Goal: Register for event/course

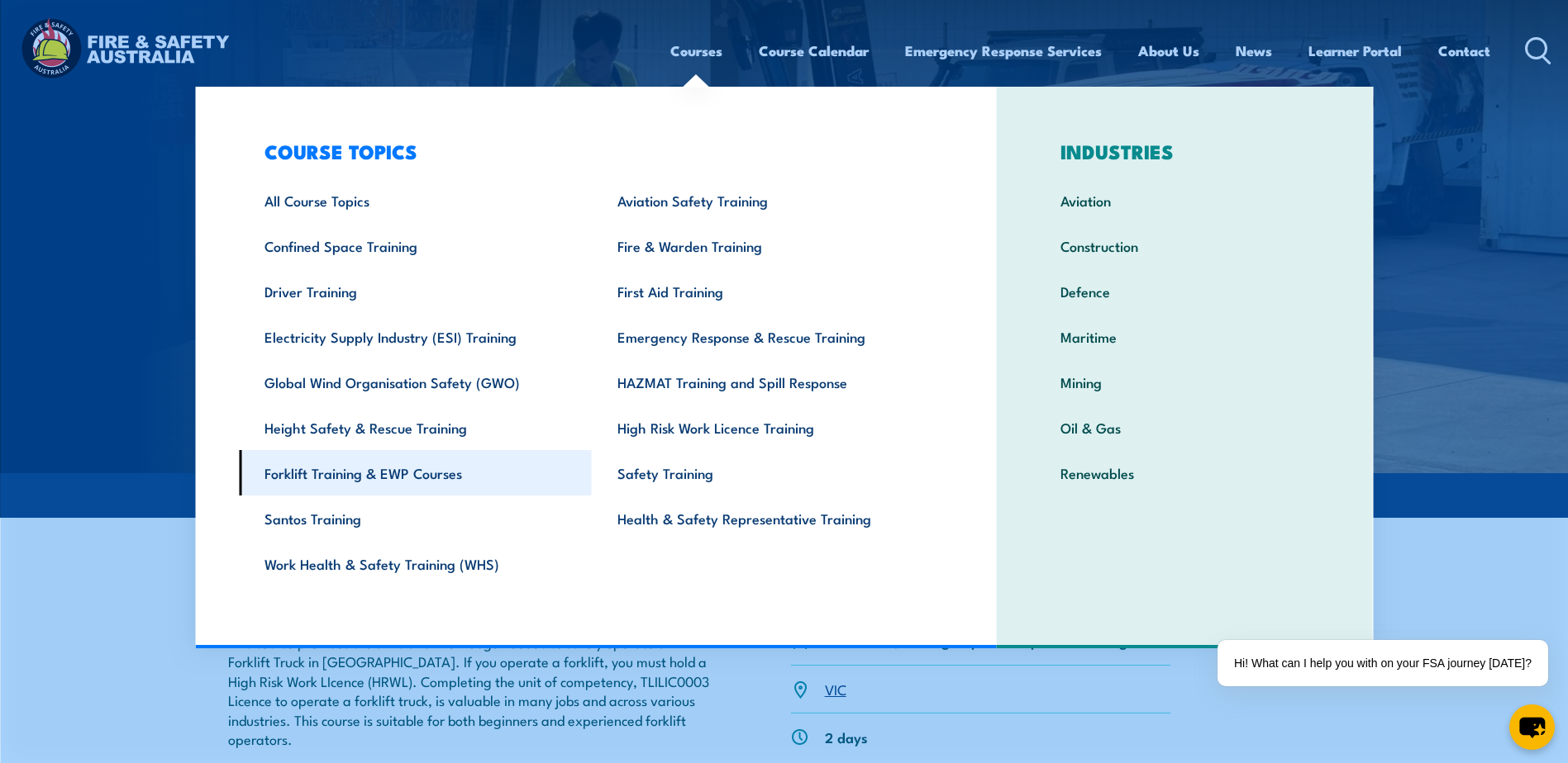
click at [416, 484] on link "Forklift Training & EWP Courses" at bounding box center [416, 473] width 353 height 45
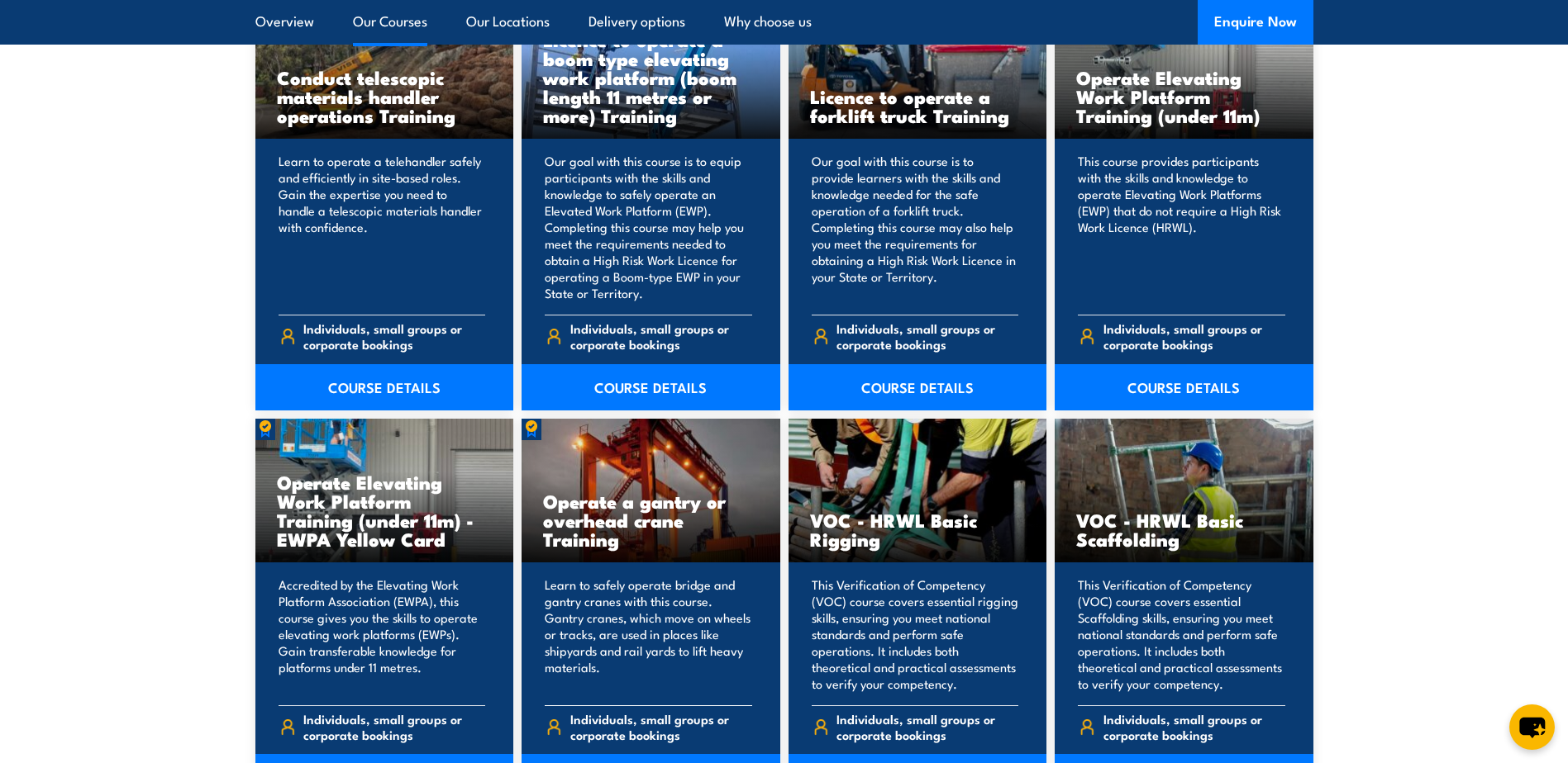
scroll to position [1404, 0]
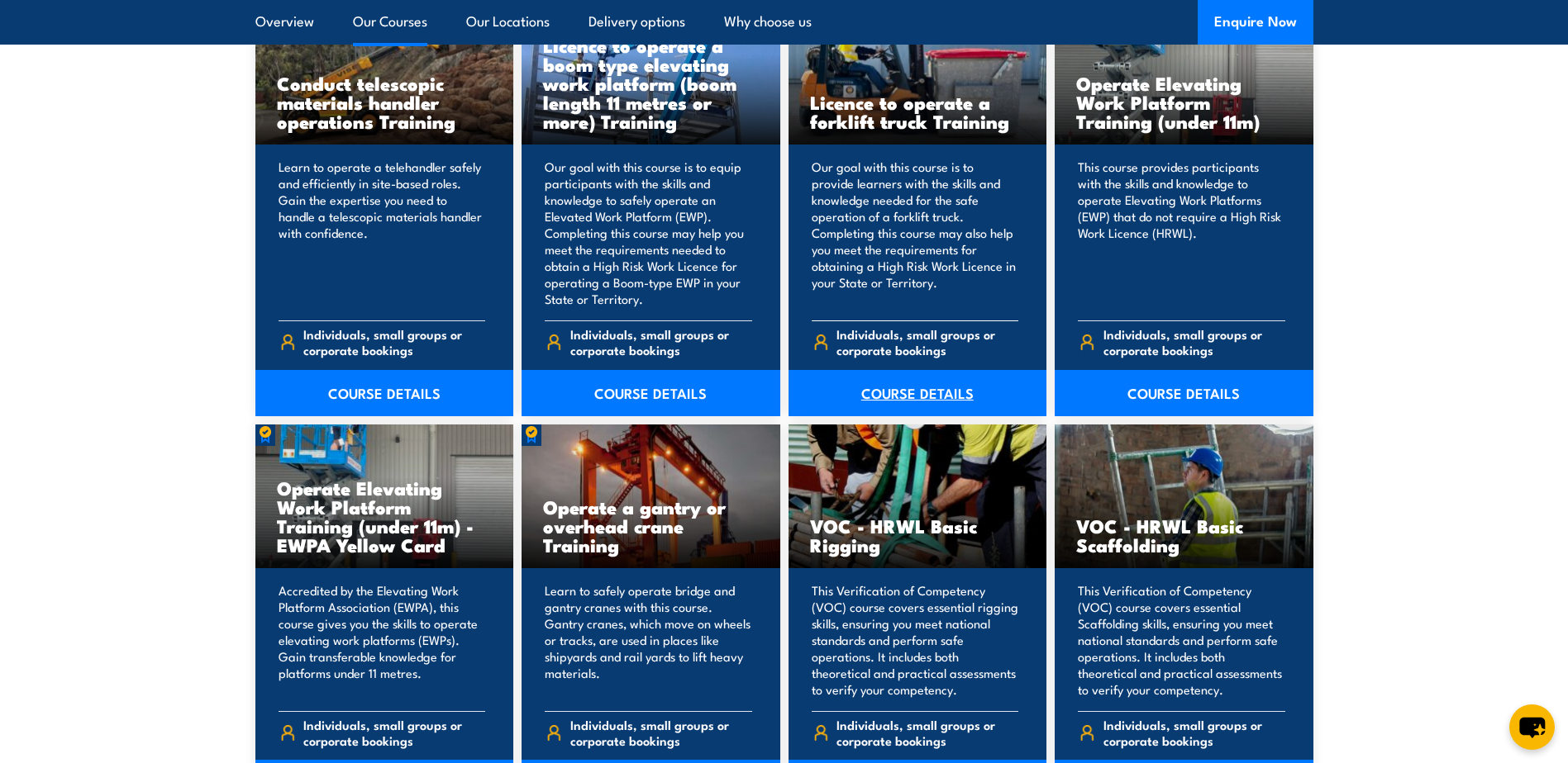
click at [940, 377] on link "COURSE DETAILS" at bounding box center [917, 393] width 259 height 46
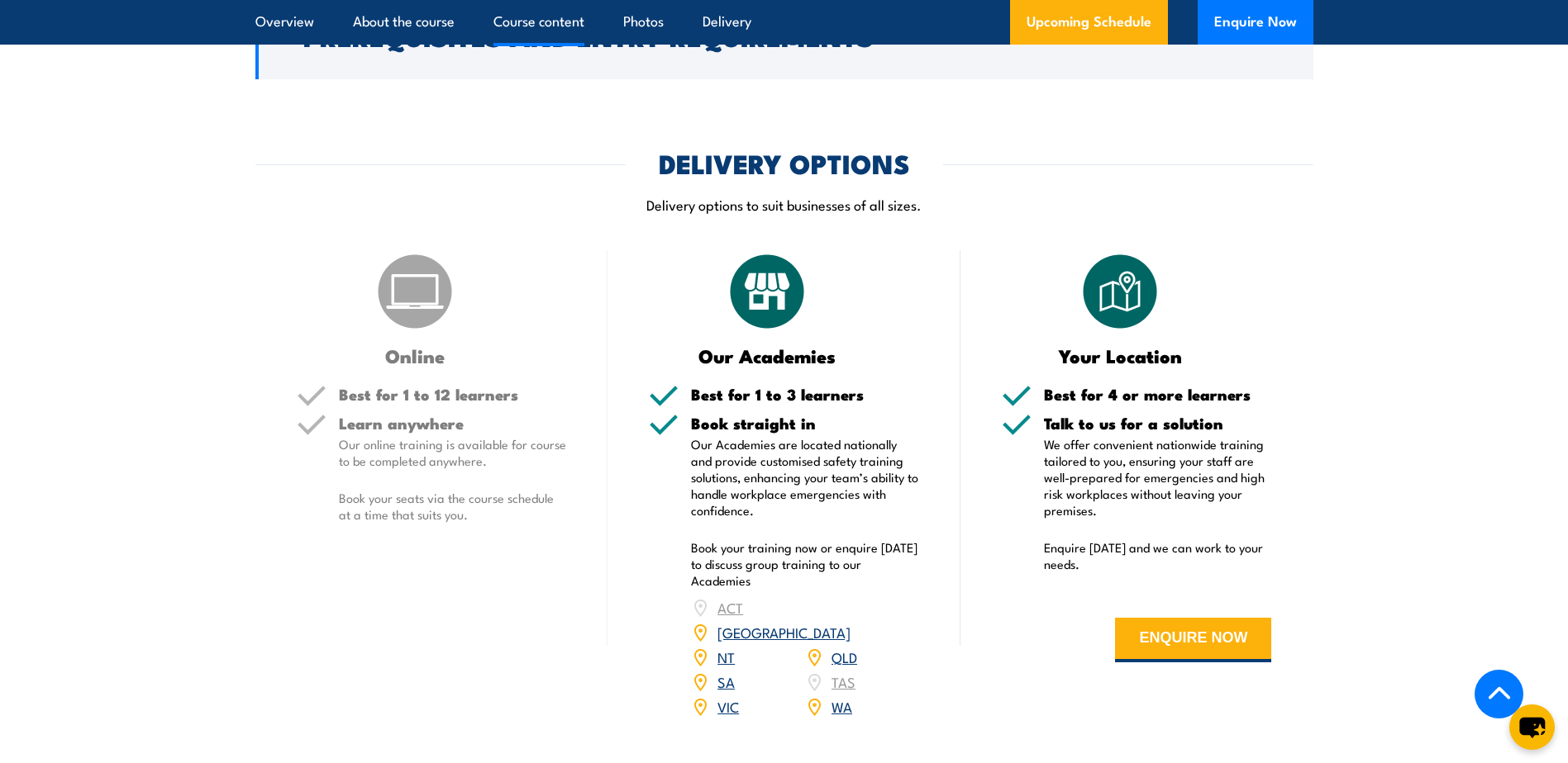
scroll to position [1982, 0]
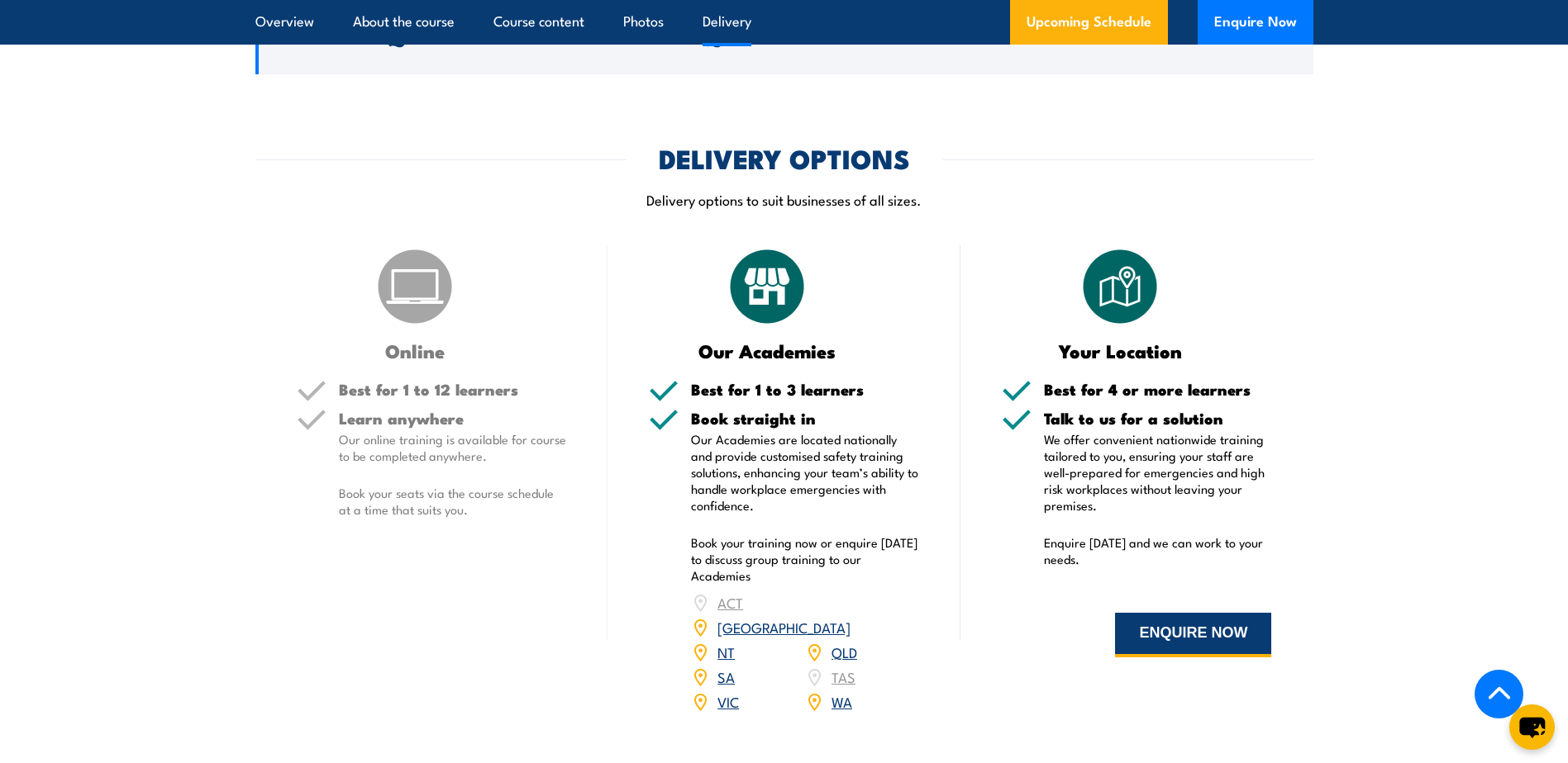
click at [1172, 635] on button "ENQUIRE NOW" at bounding box center [1192, 636] width 156 height 45
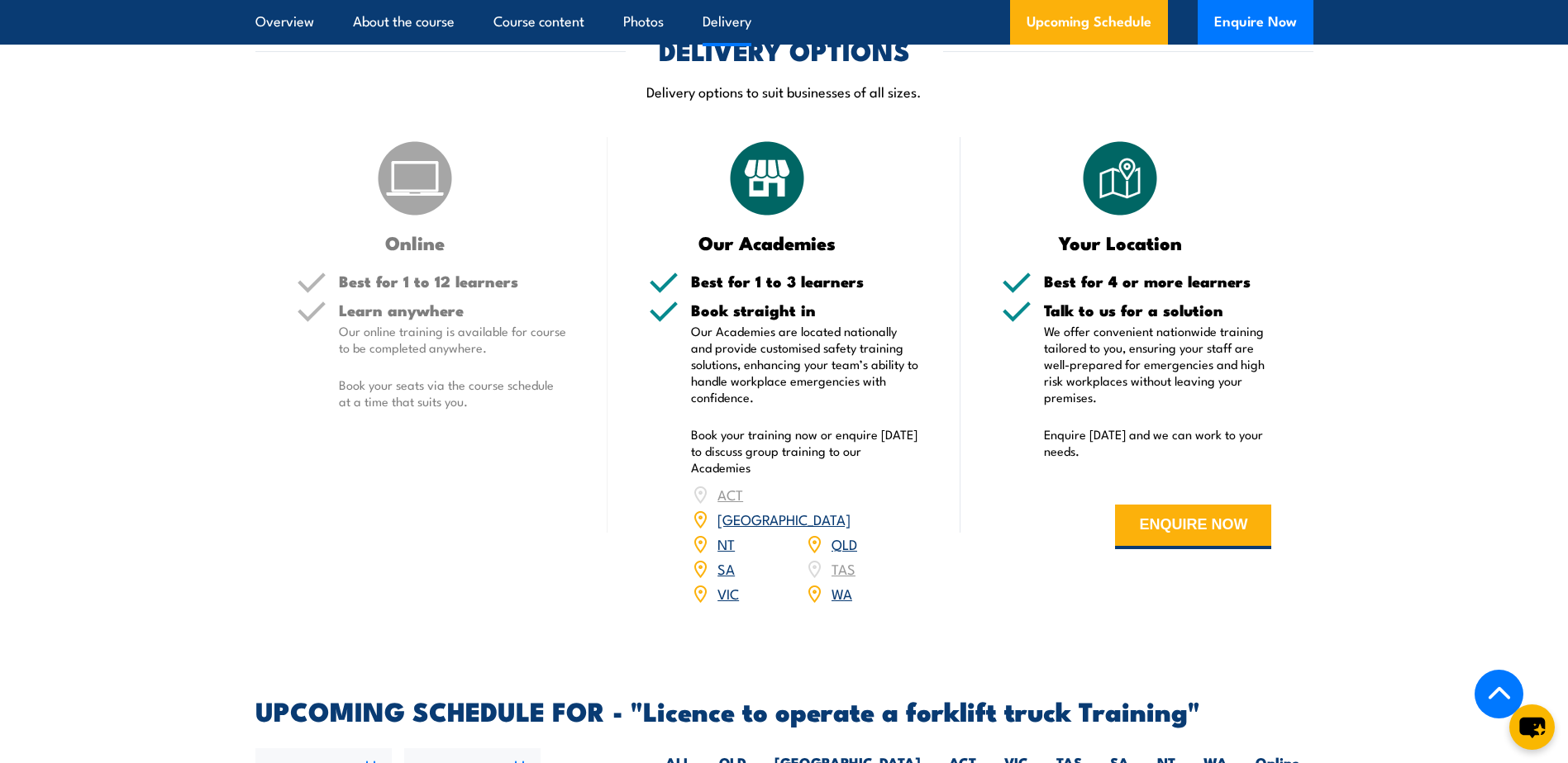
scroll to position [2065, 0]
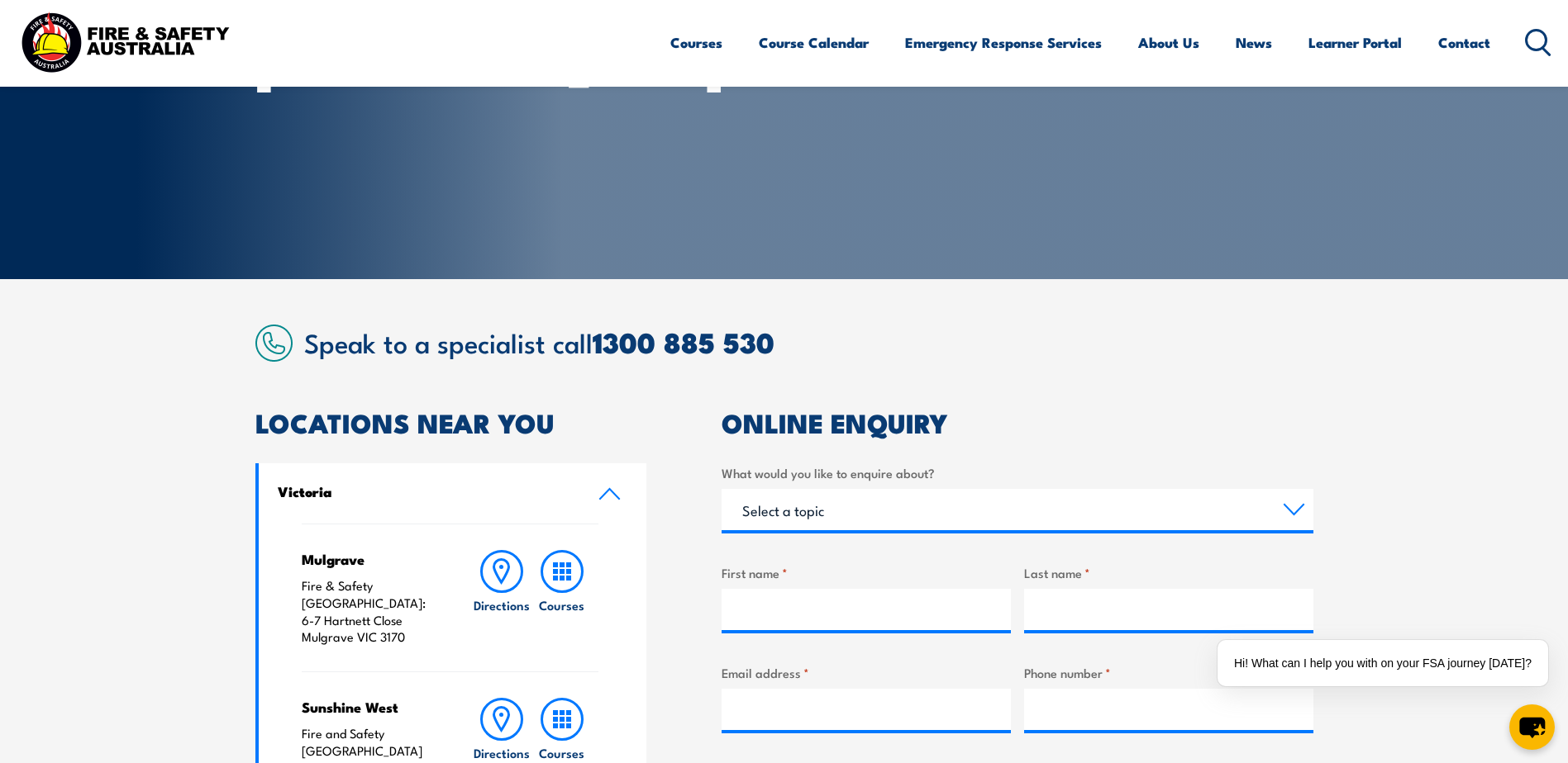
scroll to position [248, 0]
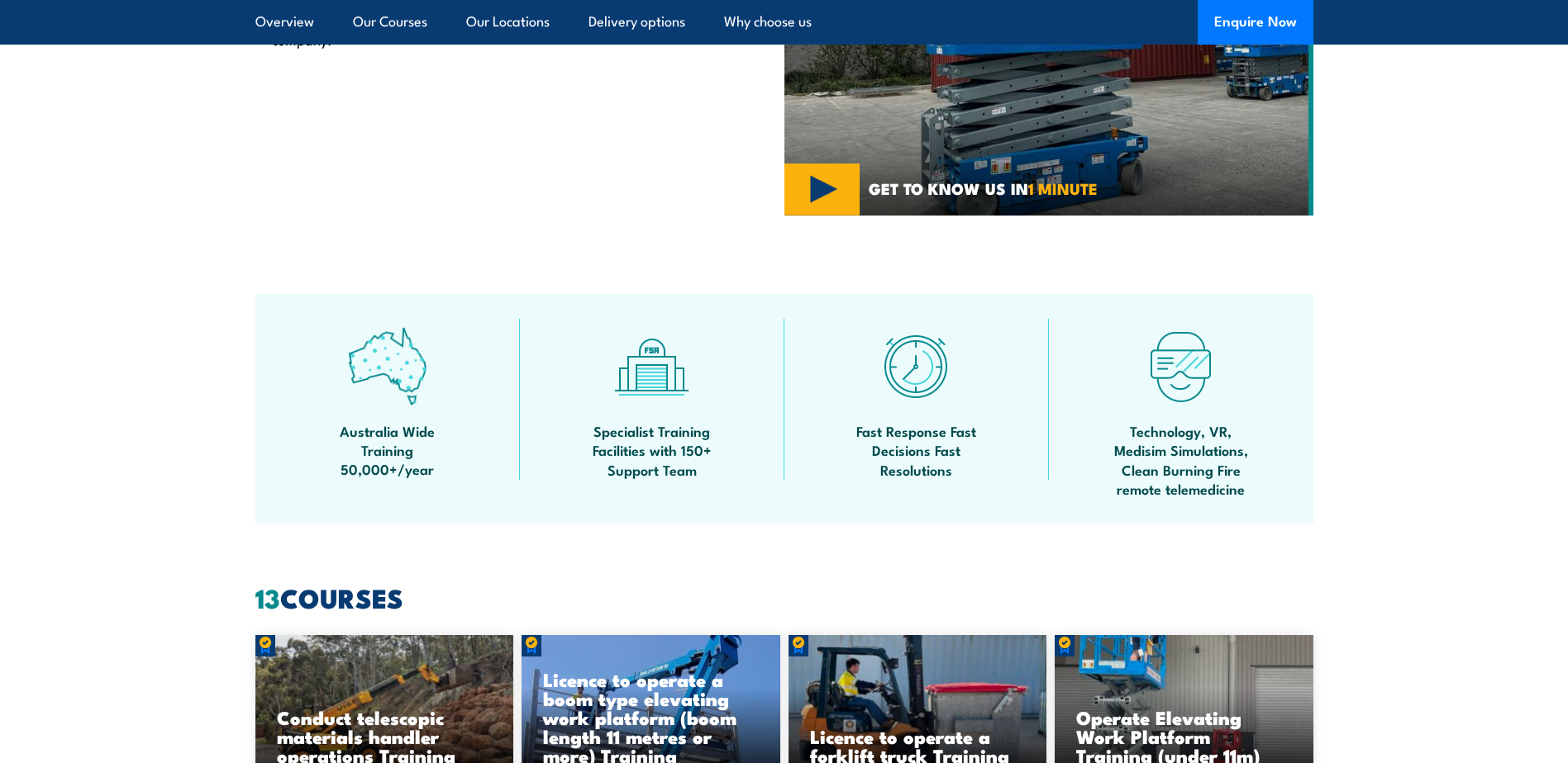
scroll to position [743, 0]
